Goal: Information Seeking & Learning: Learn about a topic

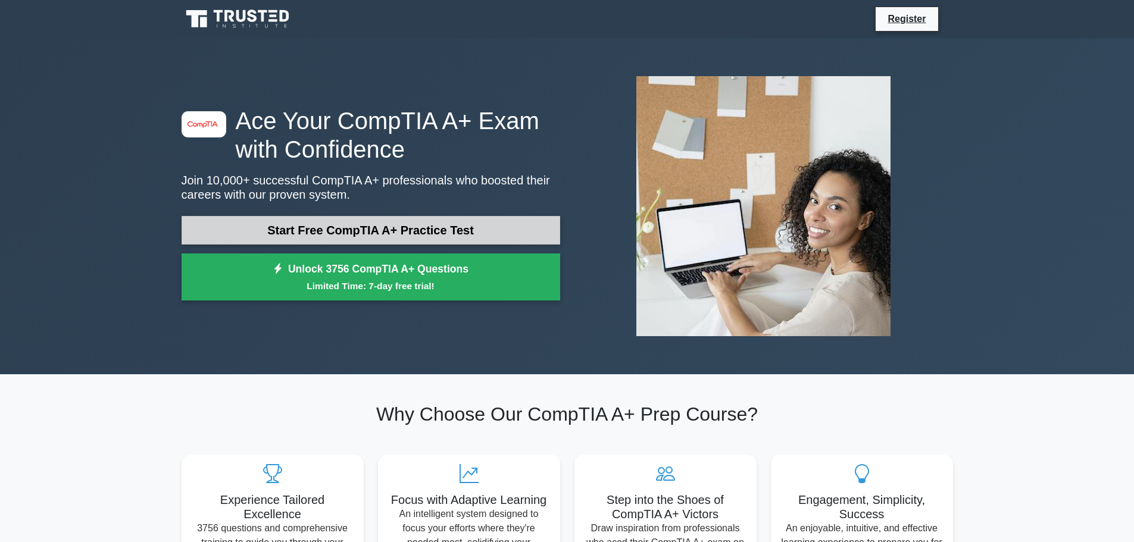
click at [356, 224] on link "Start Free CompTIA A+ Practice Test" at bounding box center [371, 230] width 379 height 29
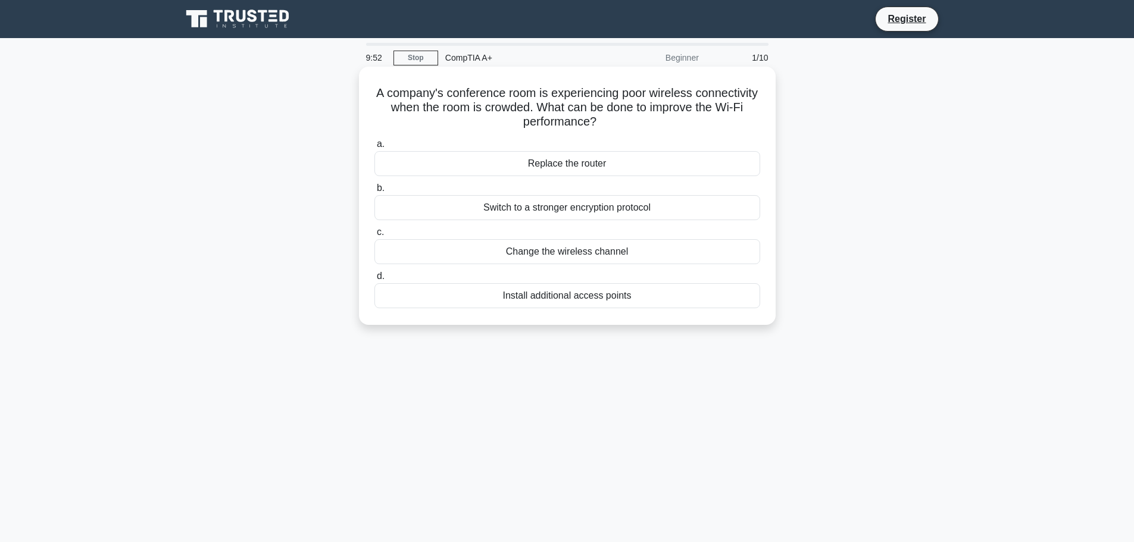
click at [593, 292] on div "Install additional access points" at bounding box center [567, 295] width 386 height 25
click at [374, 280] on input "d. Install additional access points" at bounding box center [374, 277] width 0 height 8
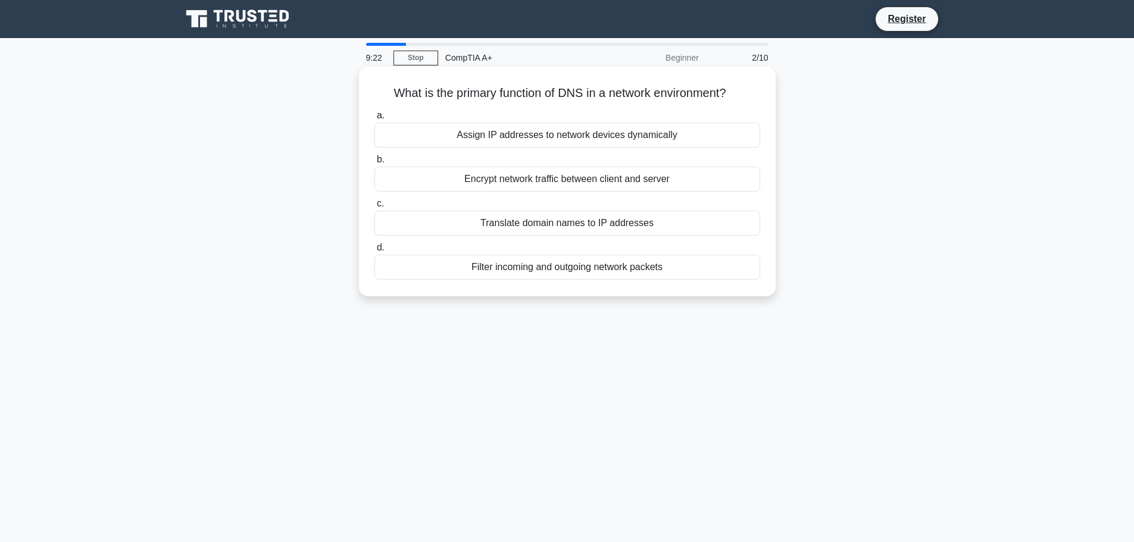
click at [595, 225] on div "Translate domain names to IP addresses" at bounding box center [567, 223] width 386 height 25
click at [374, 208] on input "c. Translate domain names to IP addresses" at bounding box center [374, 204] width 0 height 8
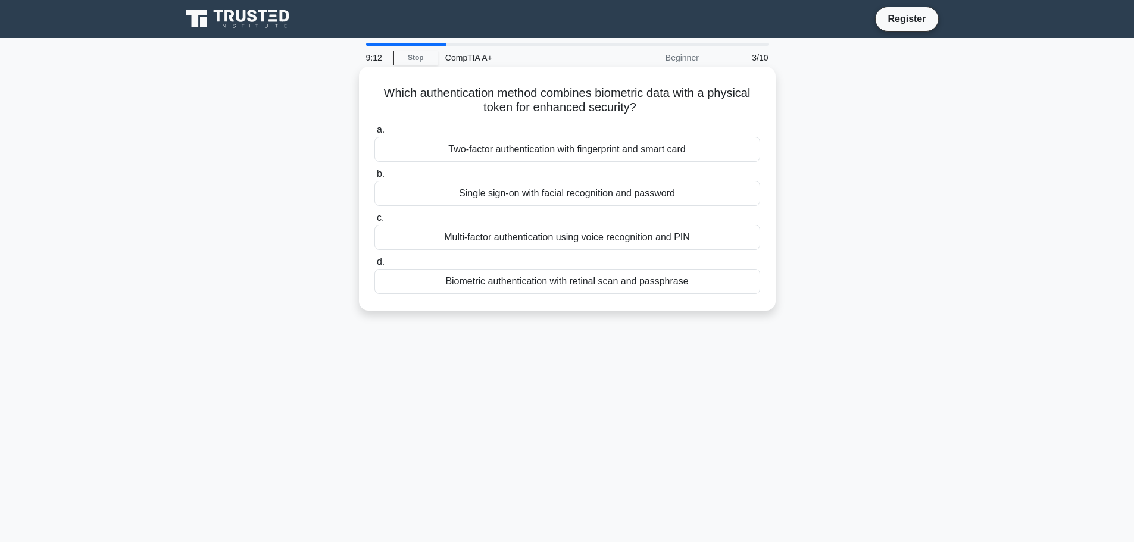
click at [635, 149] on div "Two-factor authentication with fingerprint and smart card" at bounding box center [567, 149] width 386 height 25
click at [374, 134] on input "a. Two-factor authentication with fingerprint and smart card" at bounding box center [374, 130] width 0 height 8
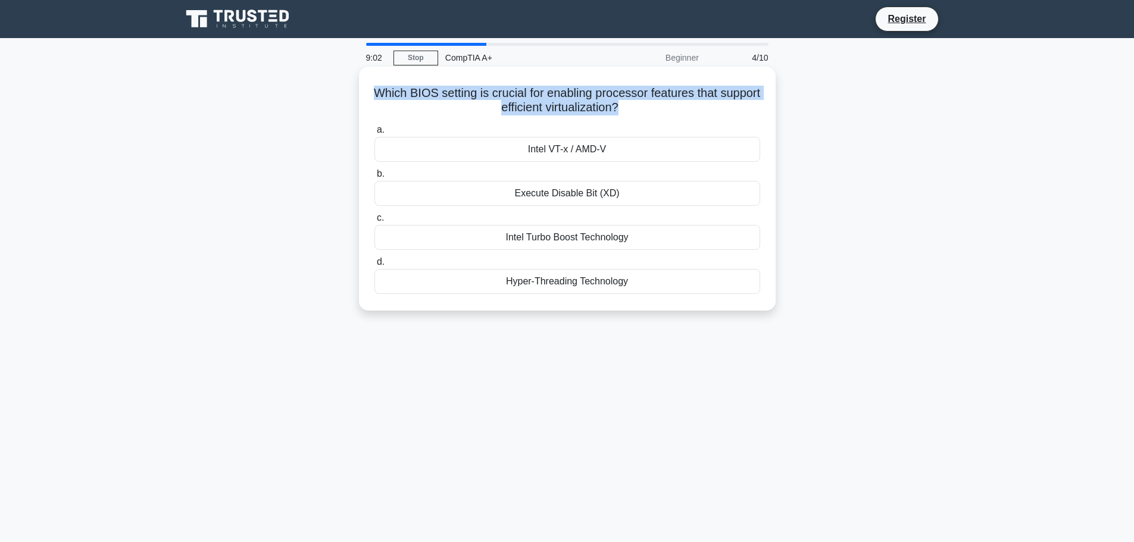
drag, startPoint x: 390, startPoint y: 95, endPoint x: 643, endPoint y: 114, distance: 253.1
click at [643, 114] on h5 "Which BIOS setting is crucial for enabling processor features that support effi…" at bounding box center [567, 101] width 388 height 30
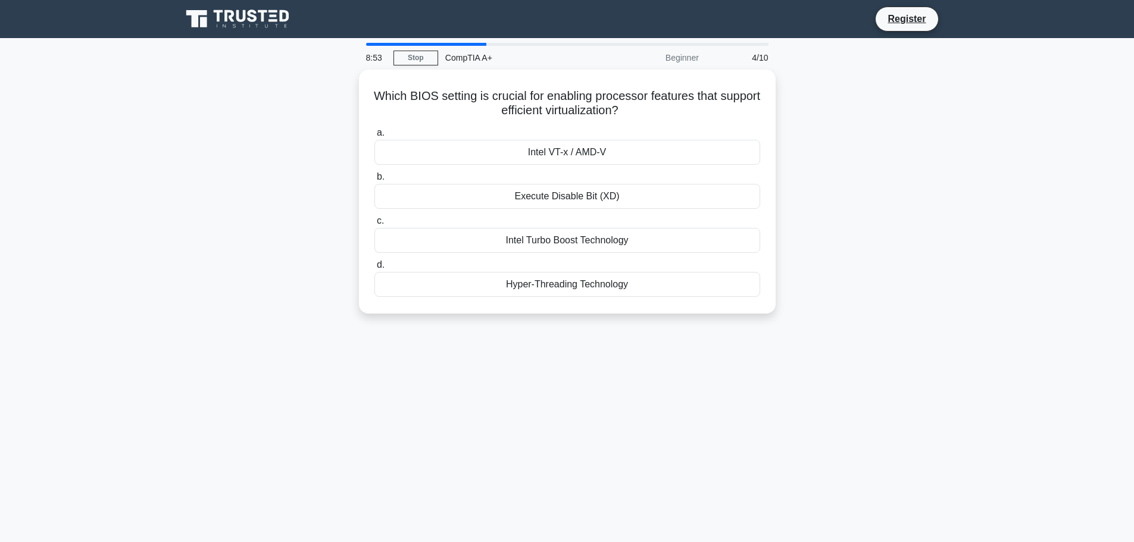
click at [913, 155] on div "Which BIOS setting is crucial for enabling processor features that support effi…" at bounding box center [567, 199] width 786 height 258
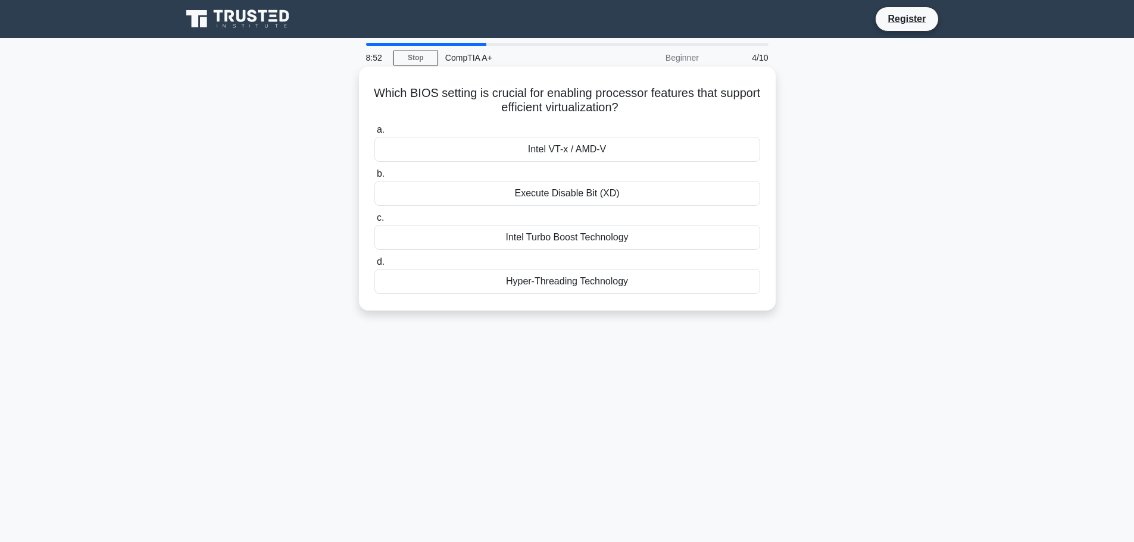
click at [589, 147] on div "Intel VT-x / AMD-V" at bounding box center [567, 149] width 386 height 25
click at [374, 134] on input "a. Intel VT-x / AMD-V" at bounding box center [374, 130] width 0 height 8
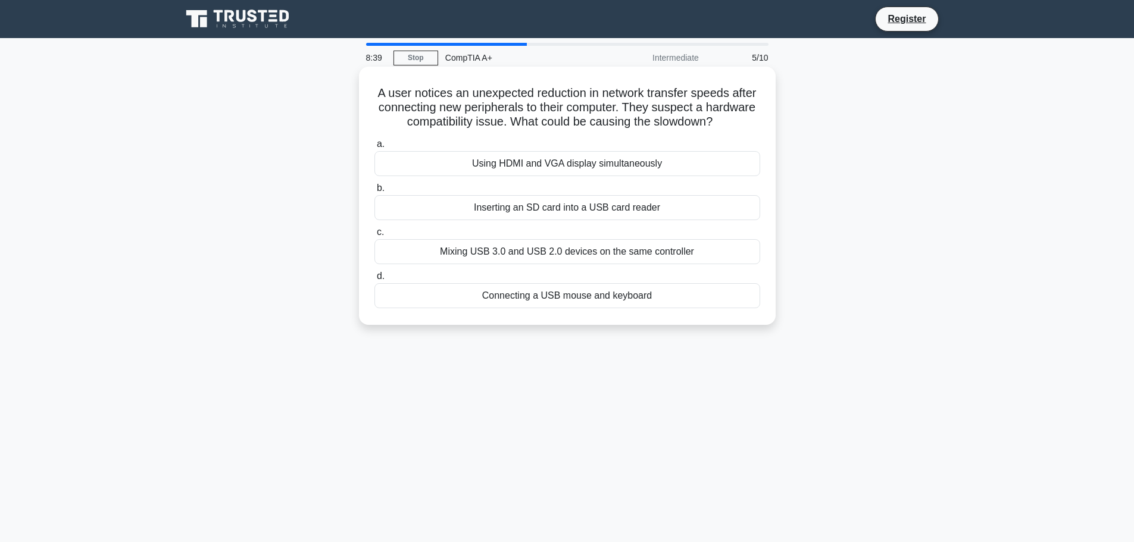
click at [662, 249] on div "Mixing USB 3.0 and USB 2.0 devices on the same controller" at bounding box center [567, 251] width 386 height 25
click at [374, 236] on input "c. Mixing USB 3.0 and USB 2.0 devices on the same controller" at bounding box center [374, 233] width 0 height 8
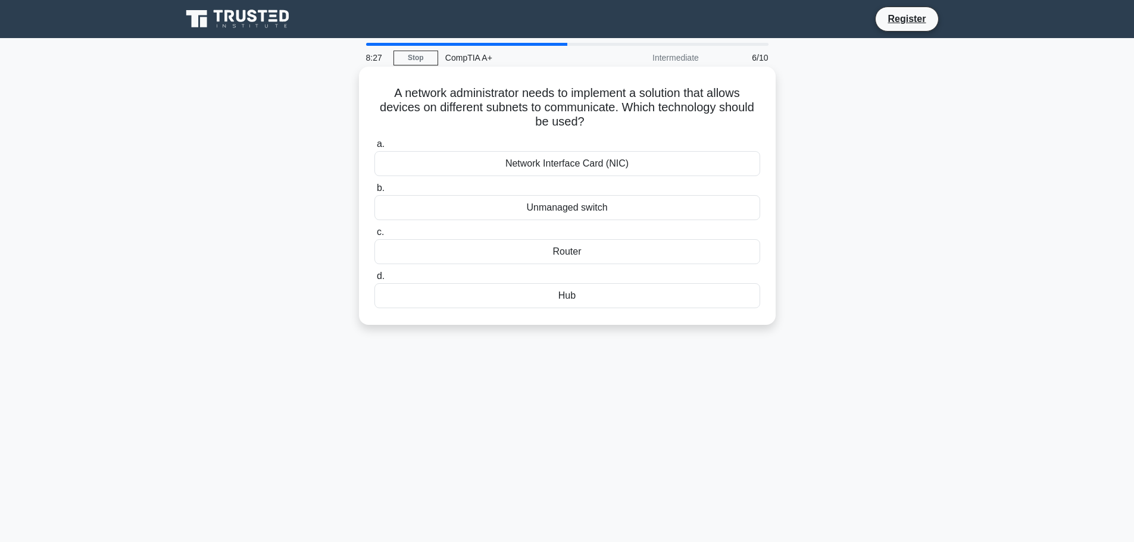
click at [589, 301] on div "Hub" at bounding box center [567, 295] width 386 height 25
click at [374, 280] on input "d. Hub" at bounding box center [374, 277] width 0 height 8
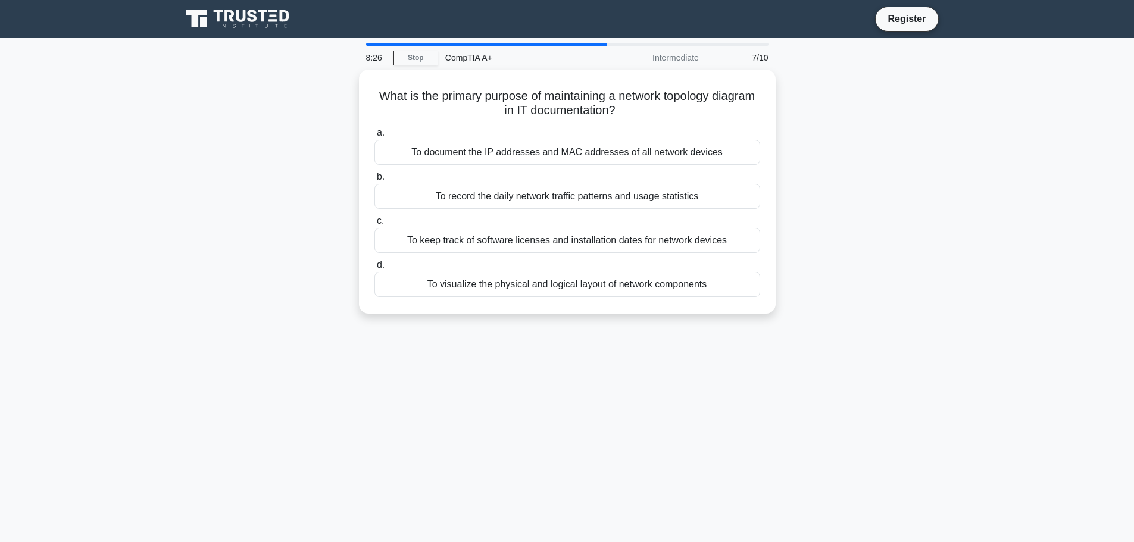
click at [995, 351] on main "8:26 Stop CompTIA A+ Intermediate 7/10 What is the primary purpose of maintaini…" at bounding box center [567, 340] width 1134 height 605
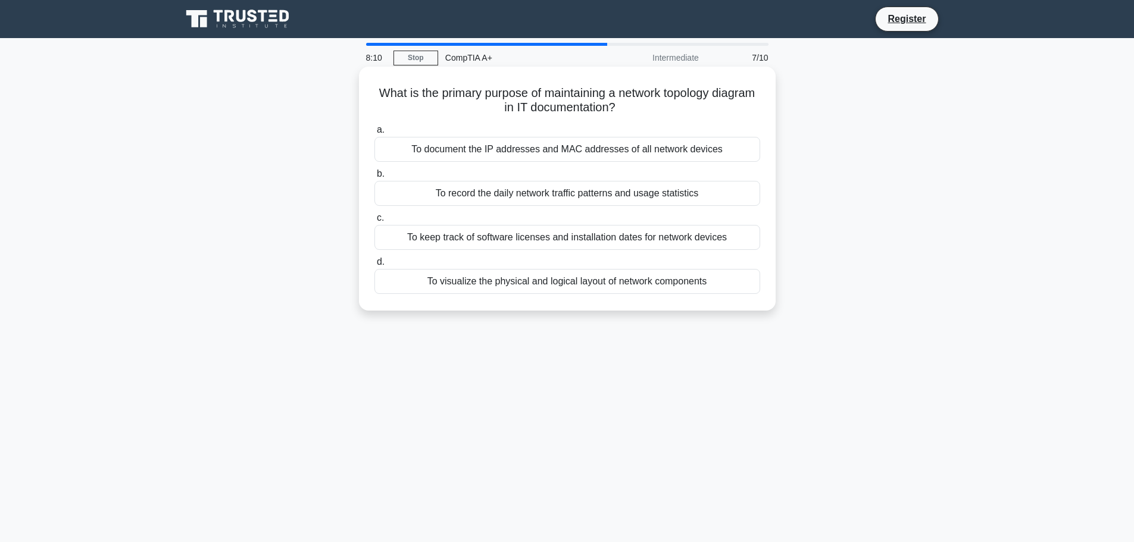
click at [597, 150] on div "To document the IP addresses and MAC addresses of all network devices" at bounding box center [567, 149] width 386 height 25
click at [374, 134] on input "a. To document the IP addresses and MAC addresses of all network devices" at bounding box center [374, 130] width 0 height 8
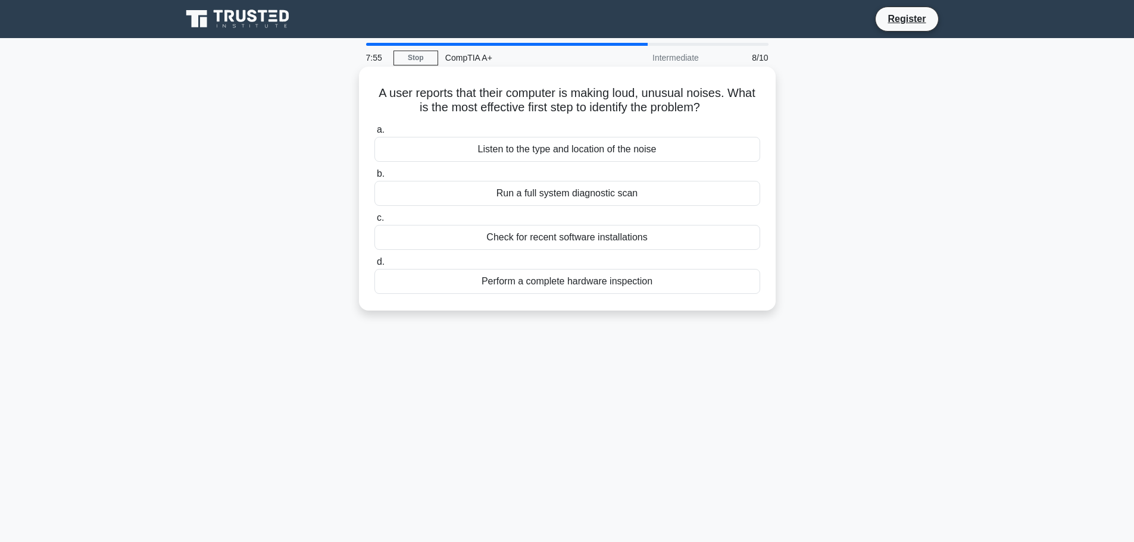
click at [580, 280] on div "Perform a complete hardware inspection" at bounding box center [567, 281] width 386 height 25
click at [374, 266] on input "d. Perform a complete hardware inspection" at bounding box center [374, 262] width 0 height 8
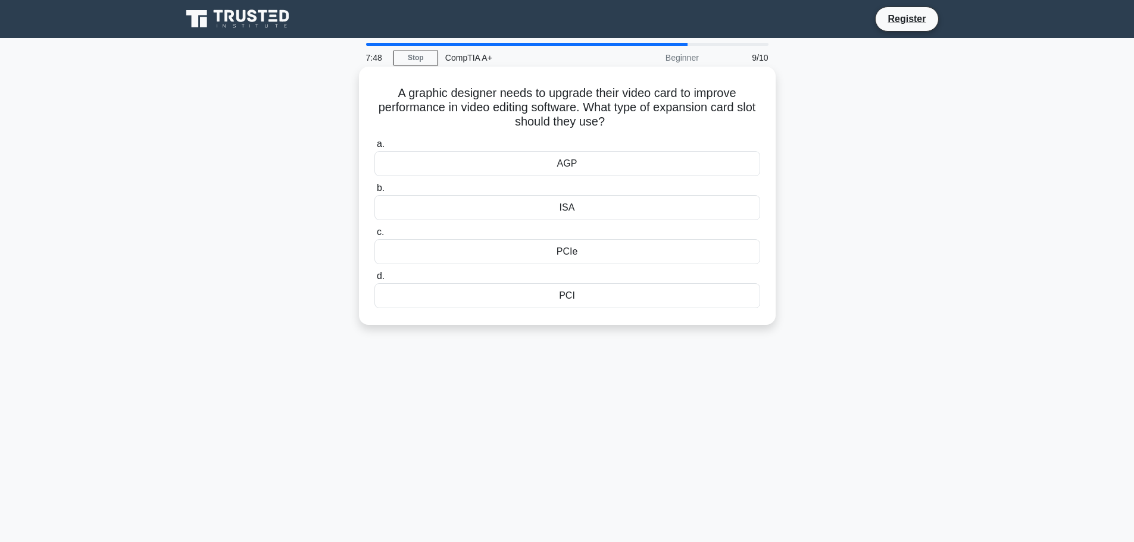
click at [569, 251] on div "PCIe" at bounding box center [567, 251] width 386 height 25
click at [374, 236] on input "c. PCIe" at bounding box center [374, 233] width 0 height 8
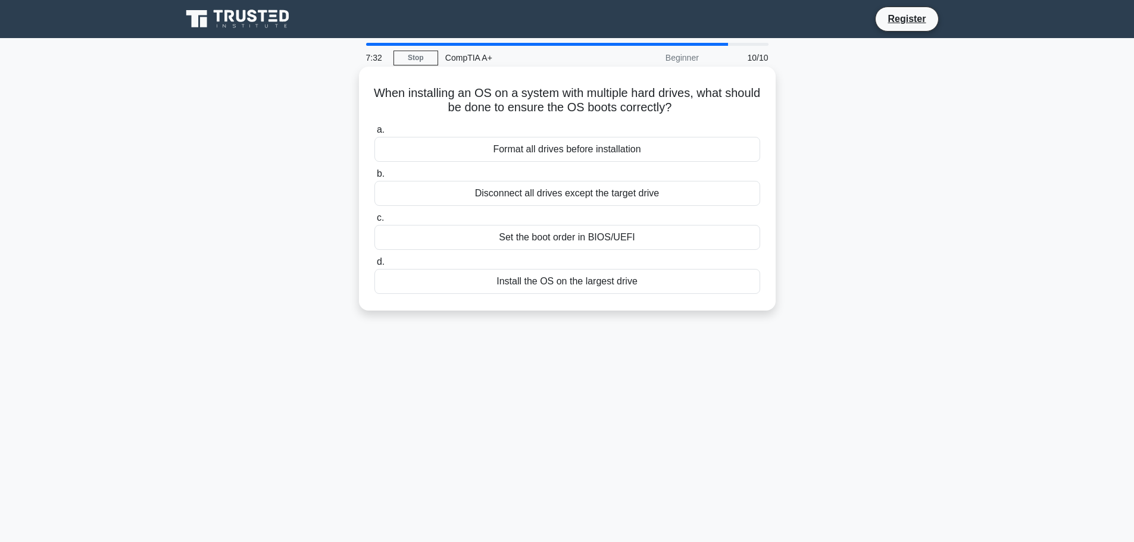
click at [572, 152] on div "Format all drives before installation" at bounding box center [567, 149] width 386 height 25
click at [374, 134] on input "a. Format all drives before installation" at bounding box center [374, 130] width 0 height 8
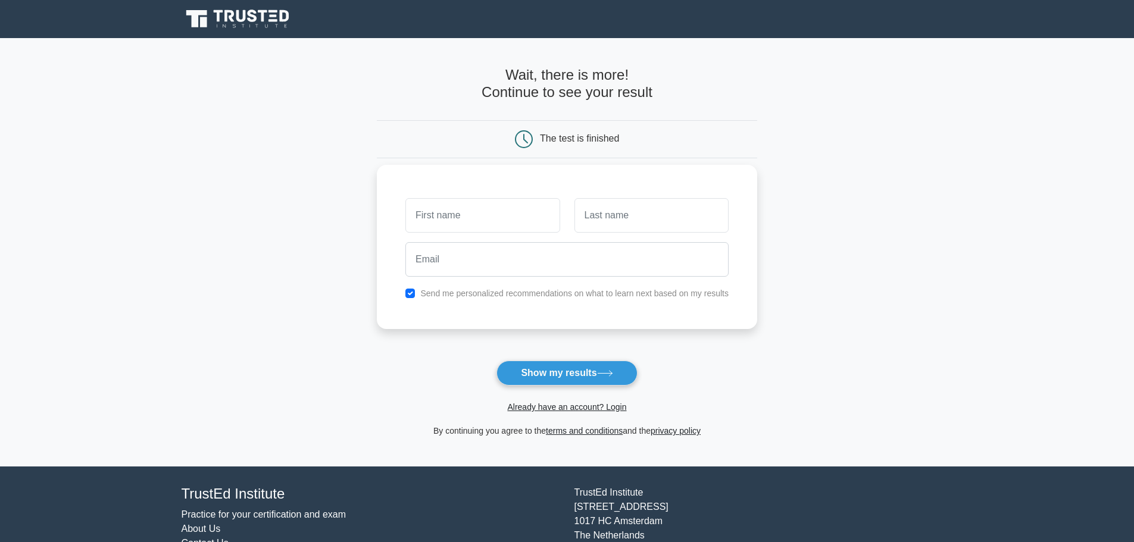
click at [479, 230] on input "text" at bounding box center [482, 215] width 154 height 35
click at [452, 215] on input "text" at bounding box center [482, 215] width 154 height 35
type input "[PERSON_NAME]"
type input "Smith"
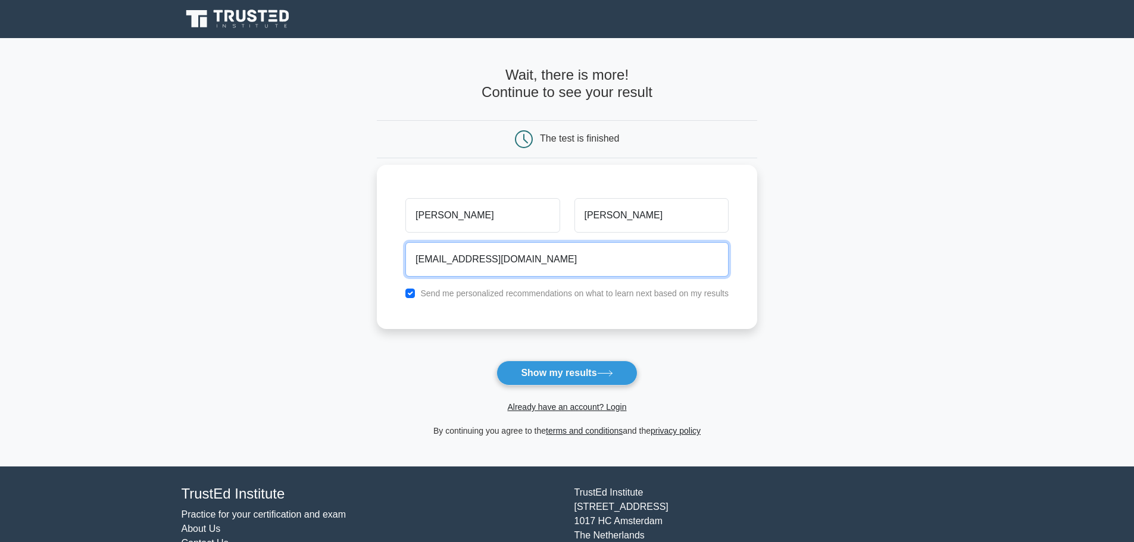
type input "caitlynsmith62015@gmail.com"
click at [496, 361] on button "Show my results" at bounding box center [566, 373] width 140 height 25
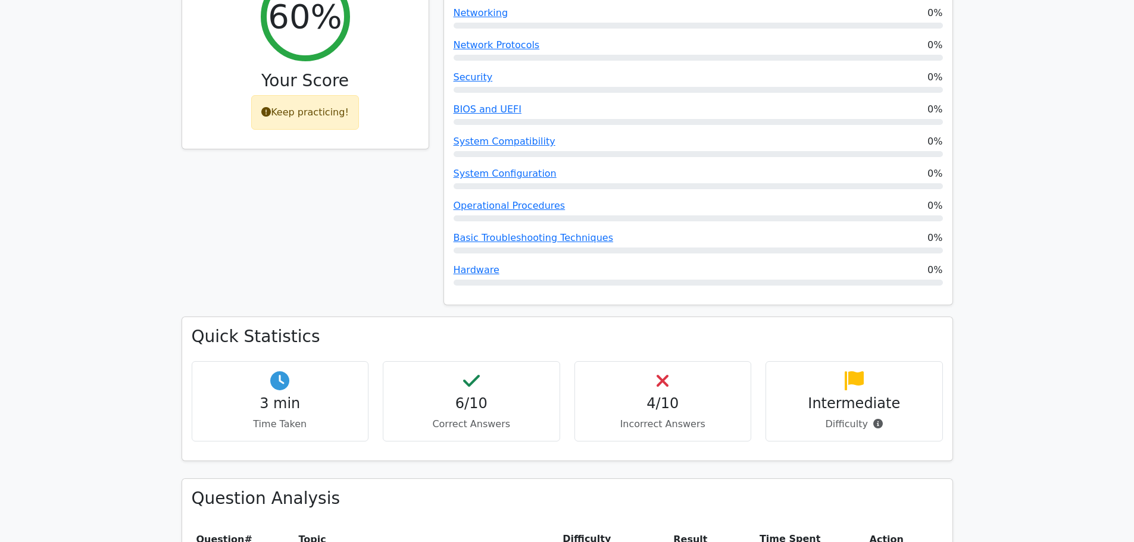
scroll to position [655, 0]
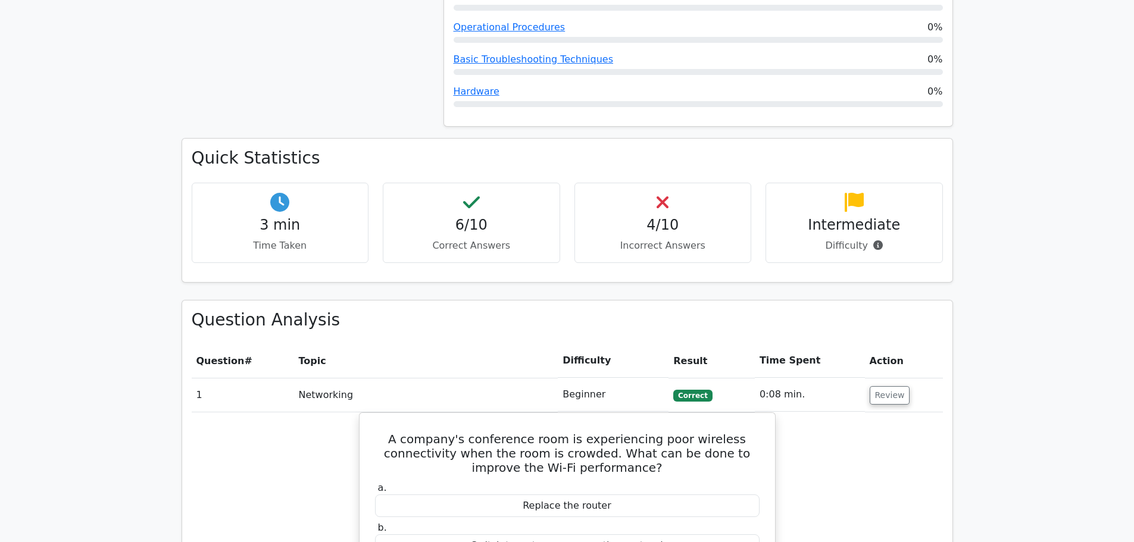
click at [504, 183] on div "6/10 Correct Answers" at bounding box center [471, 223] width 177 height 80
click at [655, 217] on h4 "4/10" at bounding box center [662, 225] width 157 height 17
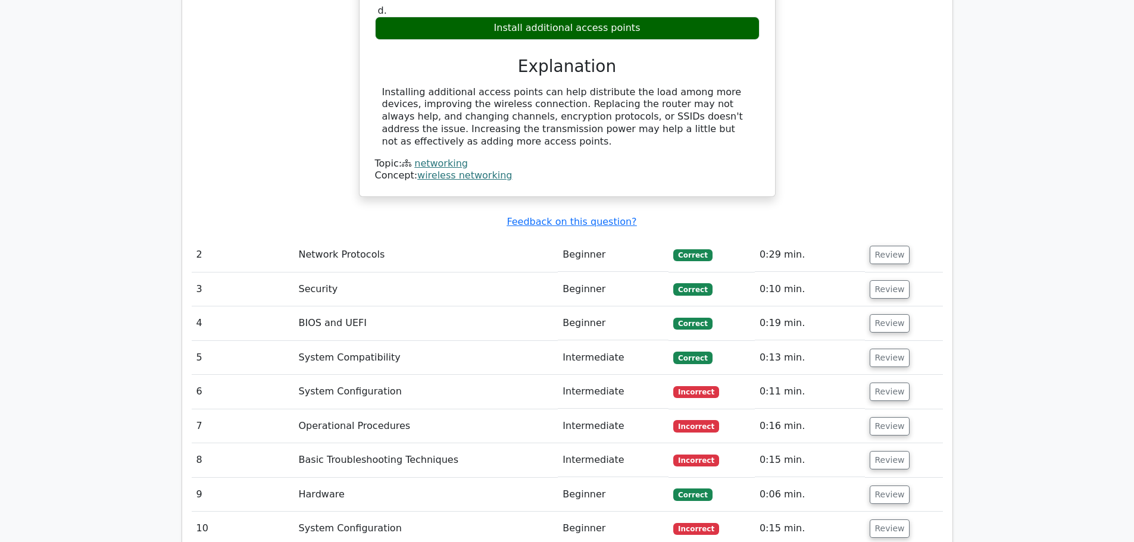
scroll to position [1309, 0]
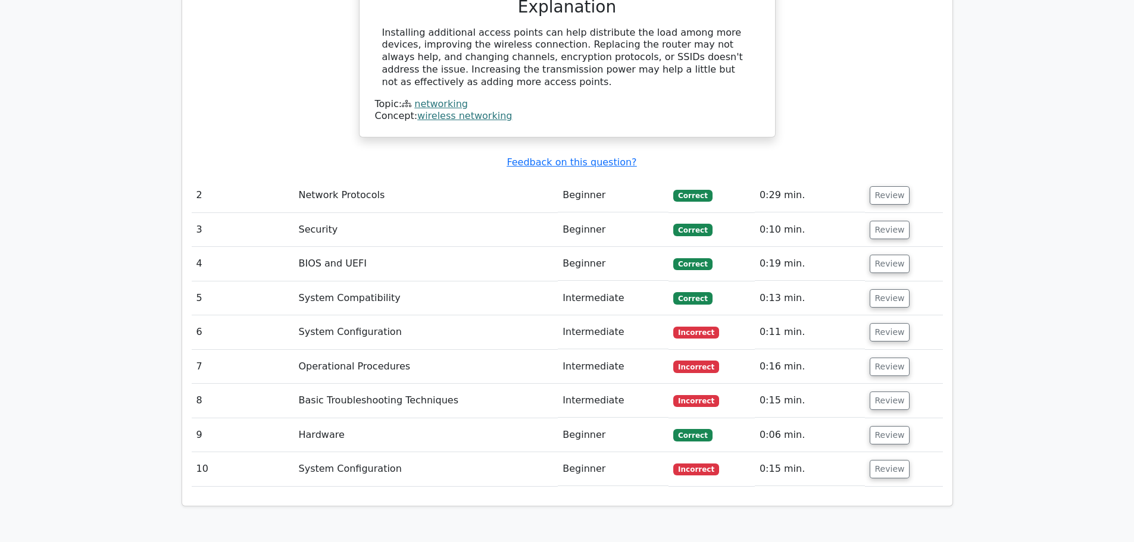
drag, startPoint x: 410, startPoint y: 296, endPoint x: 501, endPoint y: 305, distance: 90.9
click at [412, 315] on td "System Configuration" at bounding box center [426, 332] width 264 height 34
click at [889, 323] on button "Review" at bounding box center [890, 332] width 40 height 18
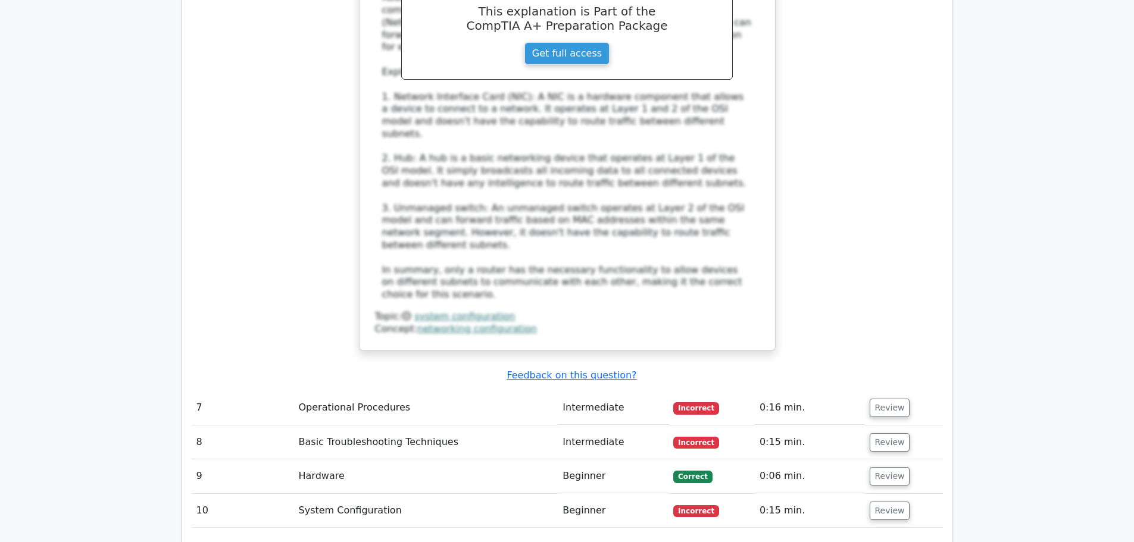
scroll to position [2024, 0]
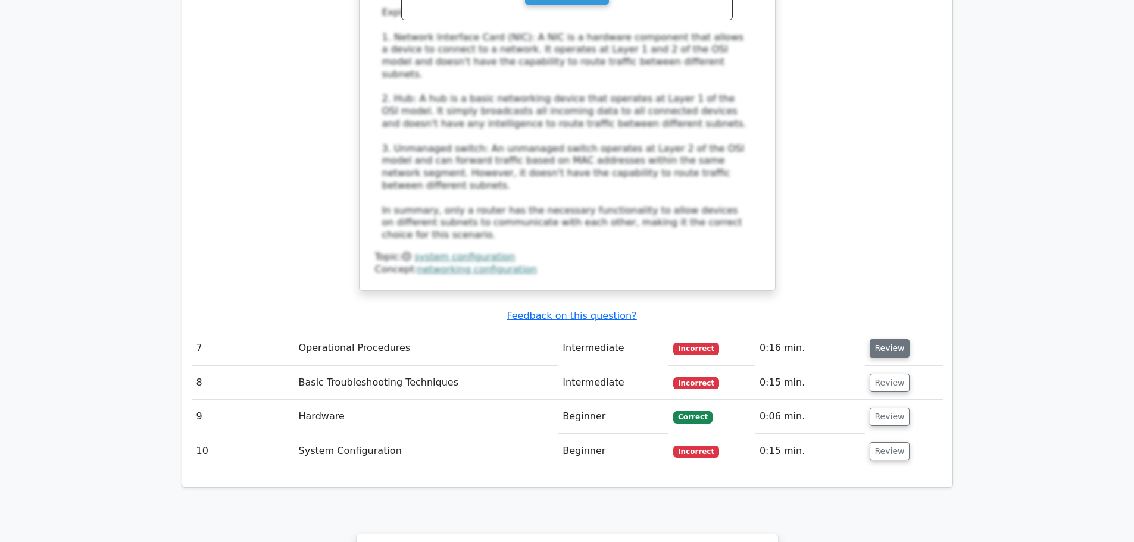
click at [893, 339] on button "Review" at bounding box center [890, 348] width 40 height 18
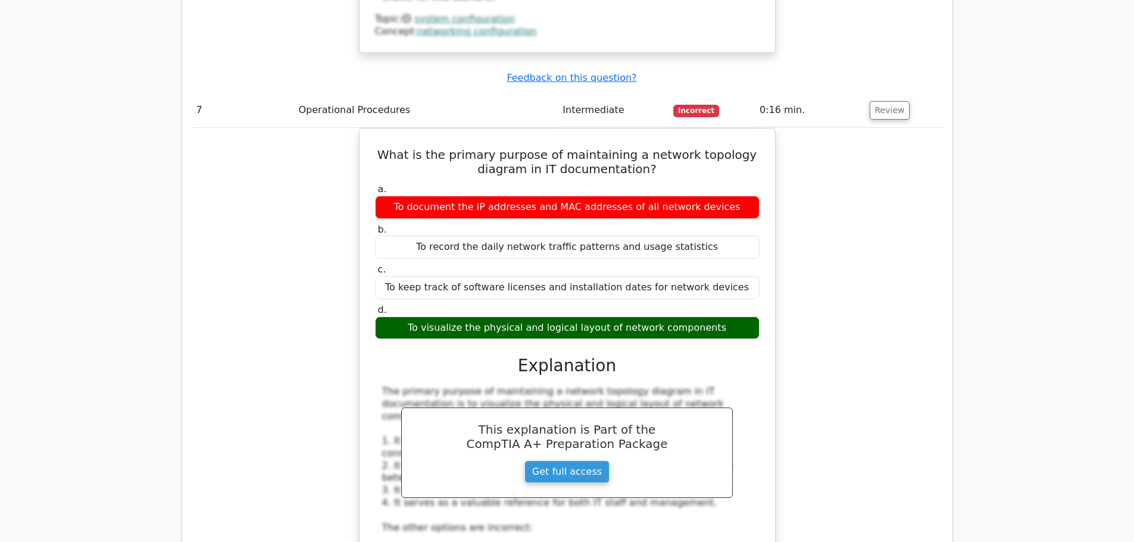
scroll to position [2143, 0]
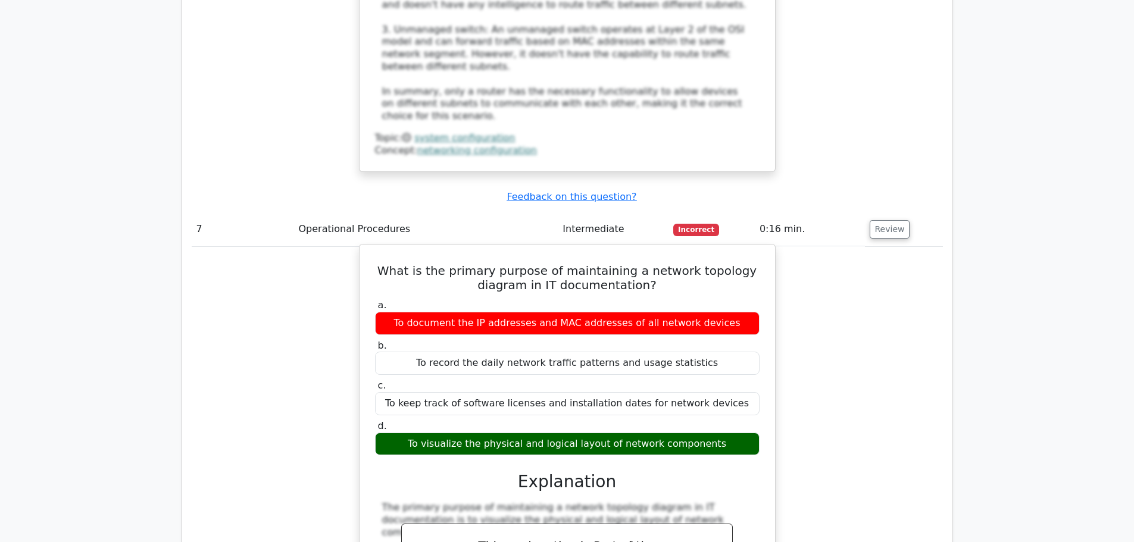
click at [437, 312] on div "To document the IP addresses and MAC addresses of all network devices" at bounding box center [567, 323] width 385 height 23
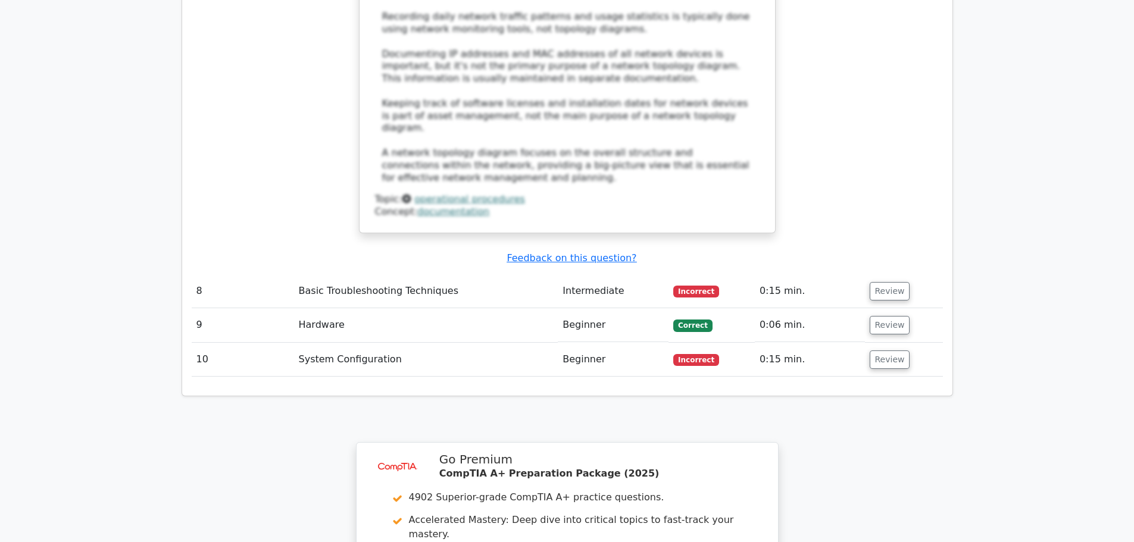
scroll to position [2857, 0]
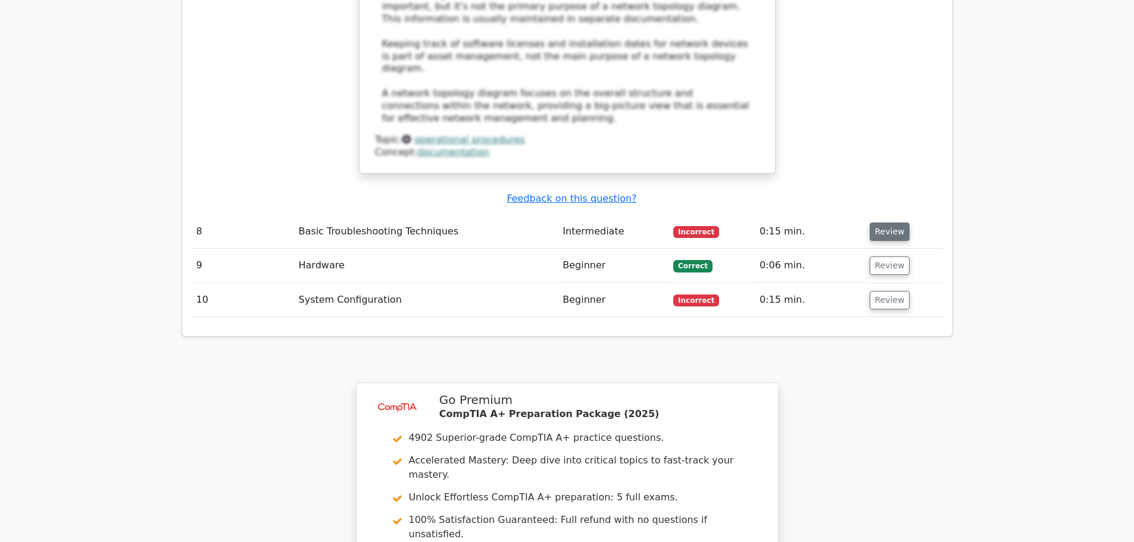
click at [876, 223] on button "Review" at bounding box center [890, 232] width 40 height 18
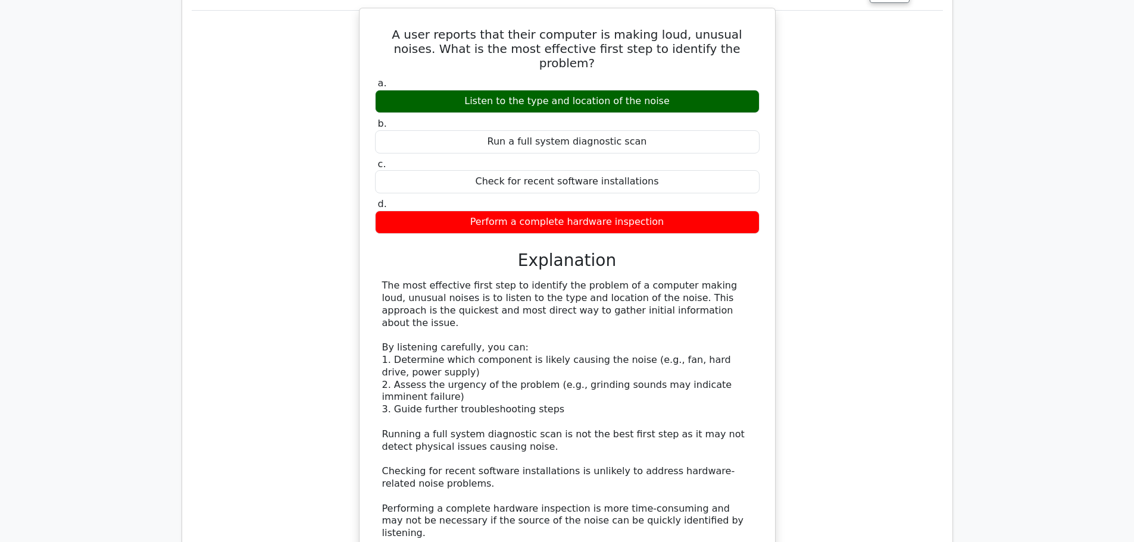
scroll to position [3512, 0]
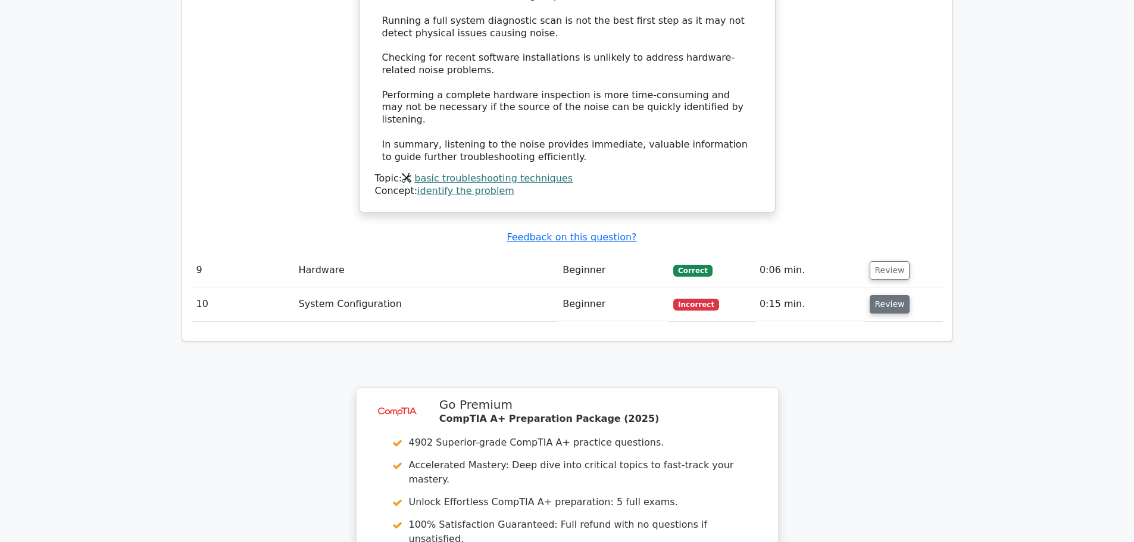
click at [883, 295] on button "Review" at bounding box center [890, 304] width 40 height 18
